Goal: Find contact information: Find contact information

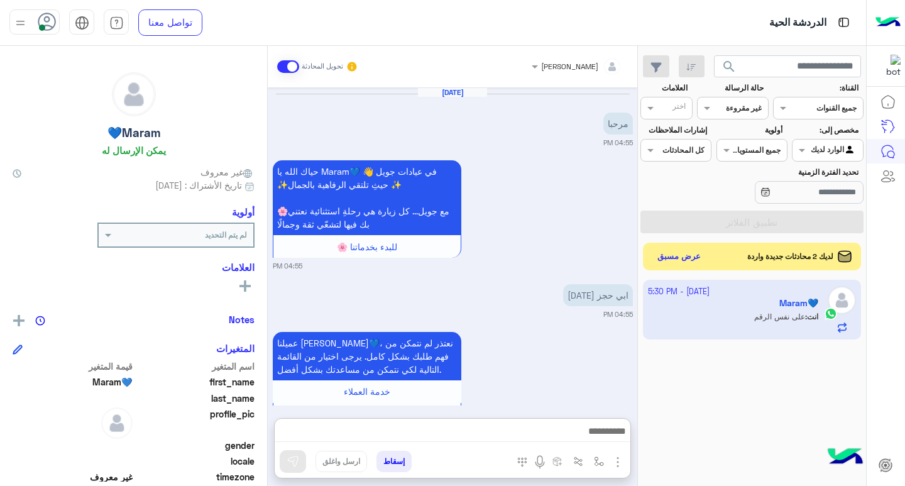
scroll to position [1103, 0]
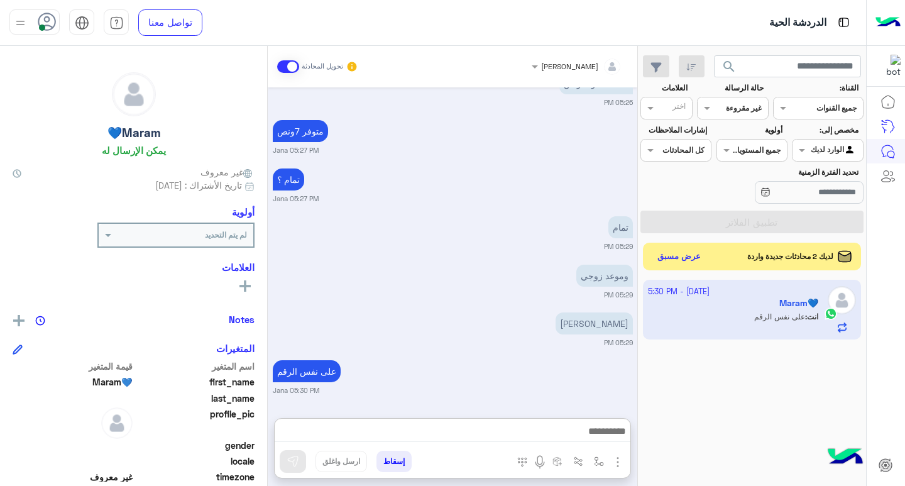
click at [734, 69] on span "search" at bounding box center [729, 66] width 15 height 15
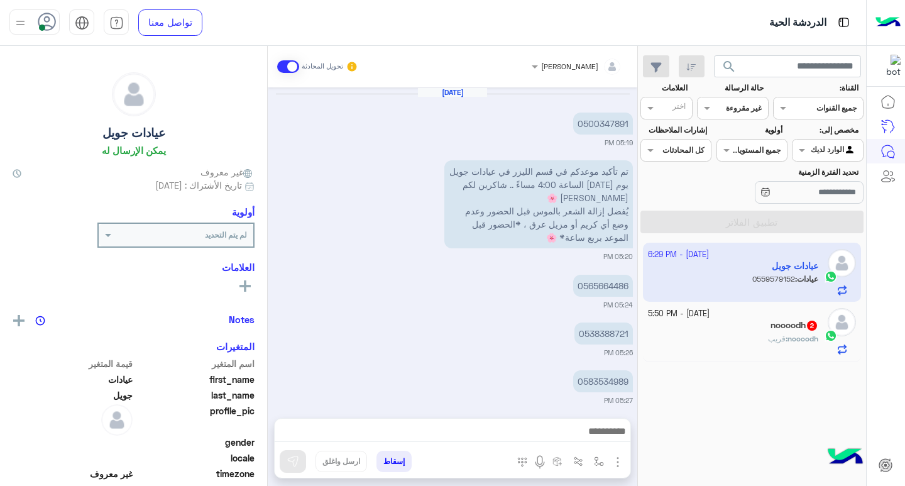
scroll to position [1364, 0]
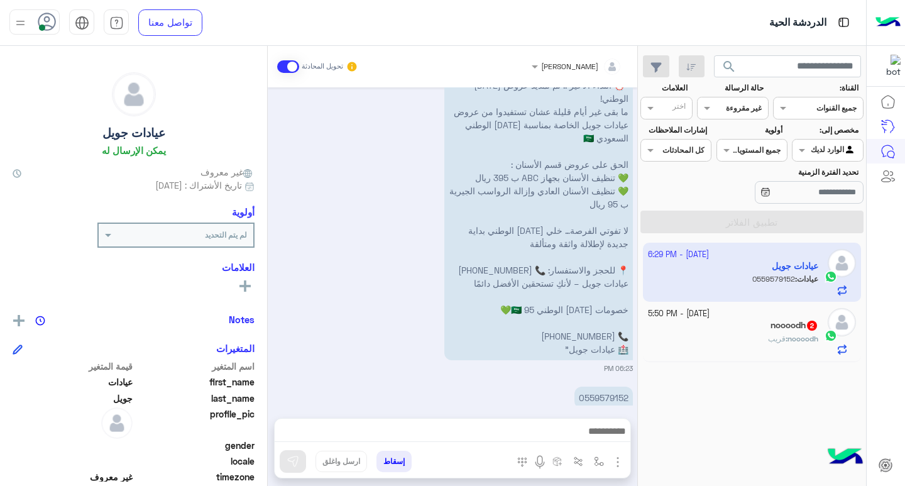
click at [756, 343] on div "noooodh : قريب" at bounding box center [733, 344] width 171 height 22
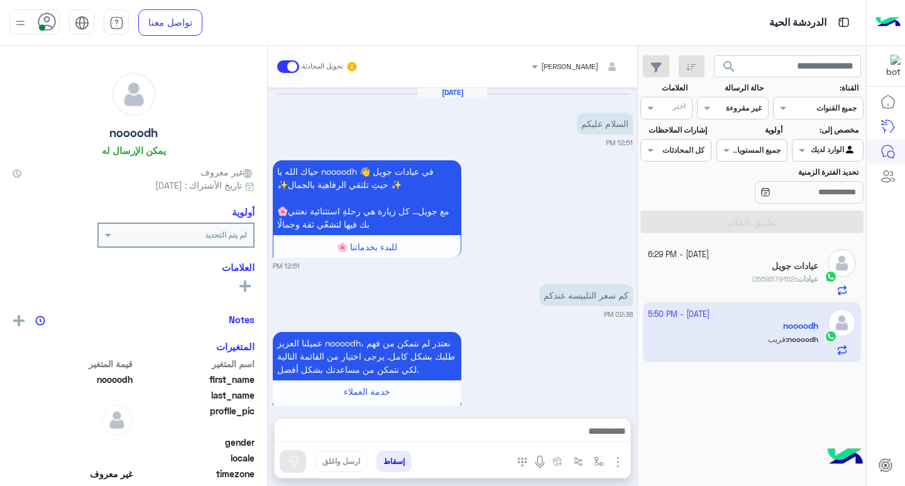
scroll to position [710, 0]
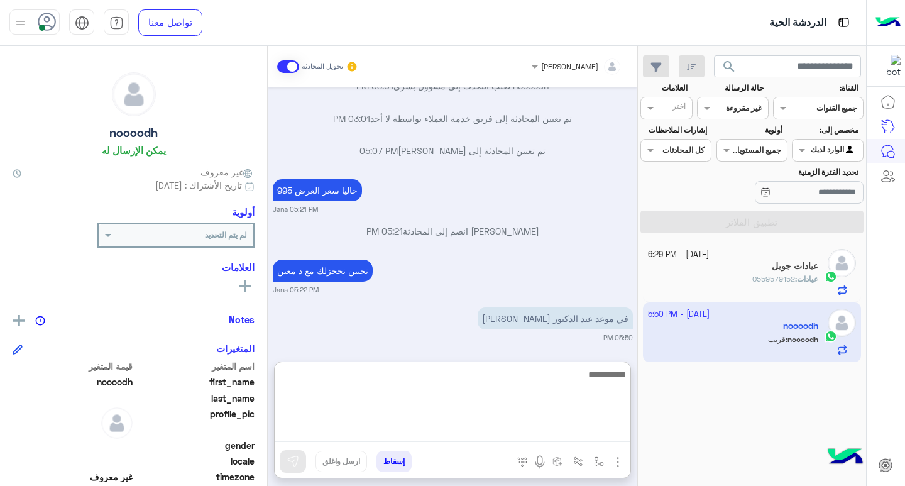
click at [561, 436] on textarea at bounding box center [453, 403] width 356 height 75
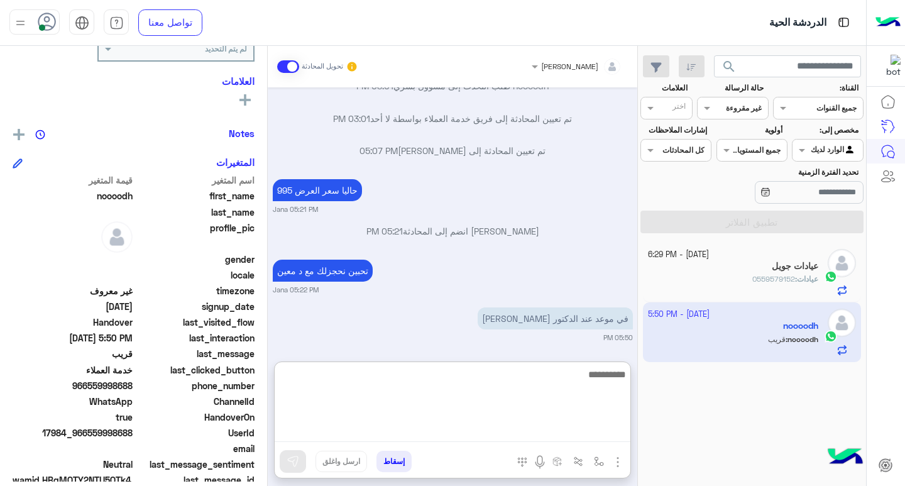
scroll to position [189, 0]
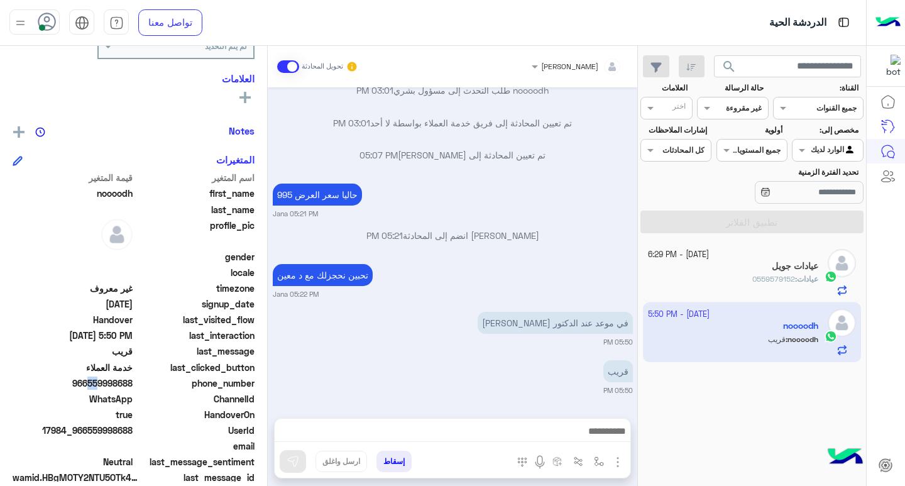
drag, startPoint x: 86, startPoint y: 382, endPoint x: 95, endPoint y: 382, distance: 8.8
click at [95, 382] on span "966559998688" at bounding box center [73, 383] width 120 height 13
drag, startPoint x: 93, startPoint y: 382, endPoint x: 135, endPoint y: 385, distance: 42.2
click at [135, 385] on div "phone_number [PHONE_NUMBER]" at bounding box center [134, 385] width 242 height 16
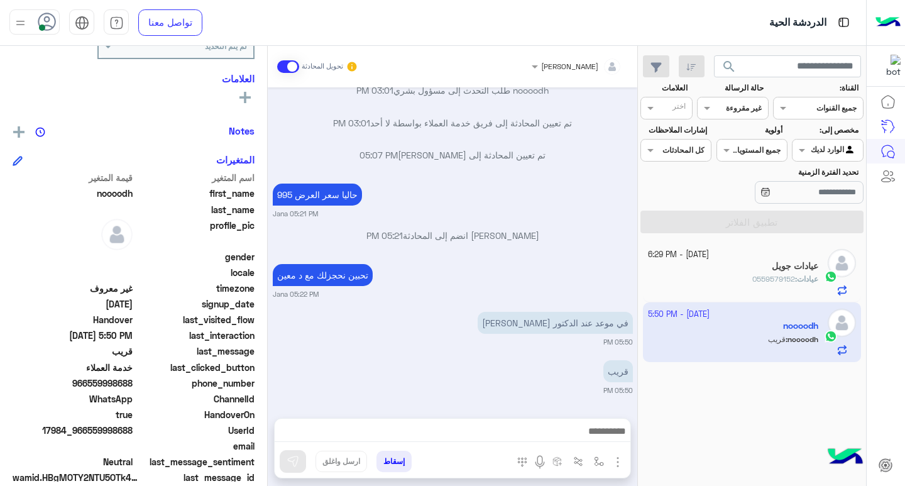
copy span "559998688"
